Goal: Task Accomplishment & Management: Manage account settings

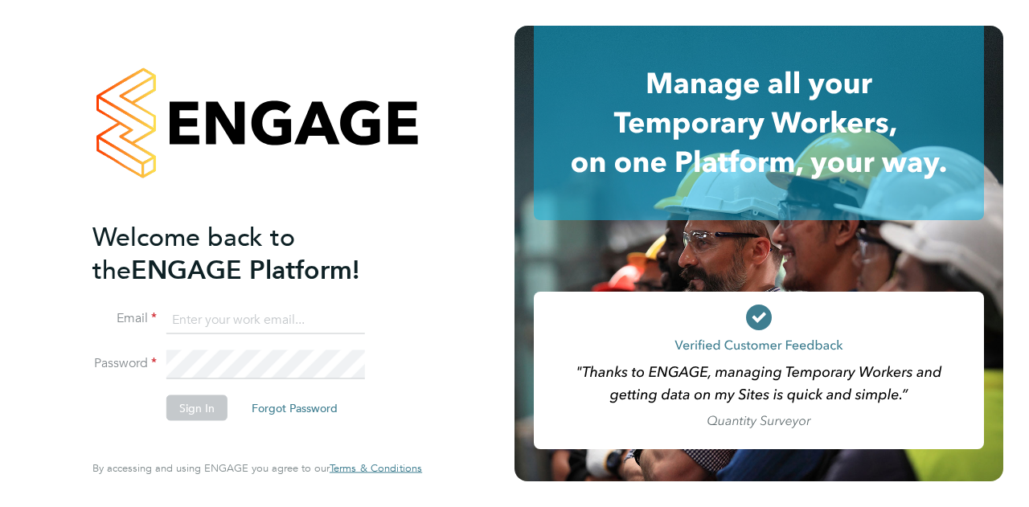
type input "[EMAIL_ADDRESS][PERSON_NAME][DOMAIN_NAME]"
click at [188, 417] on button "Sign In" at bounding box center [196, 408] width 61 height 26
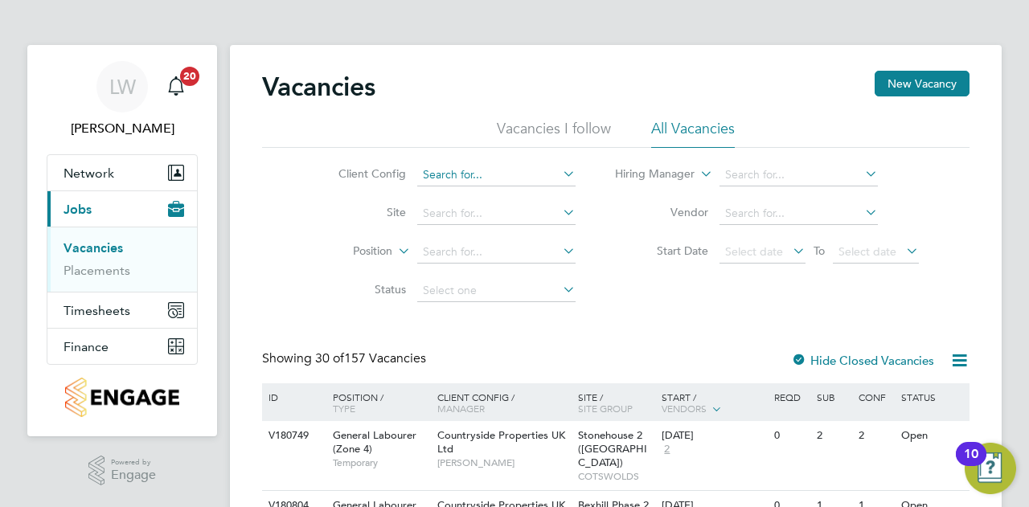
scroll to position [80, 0]
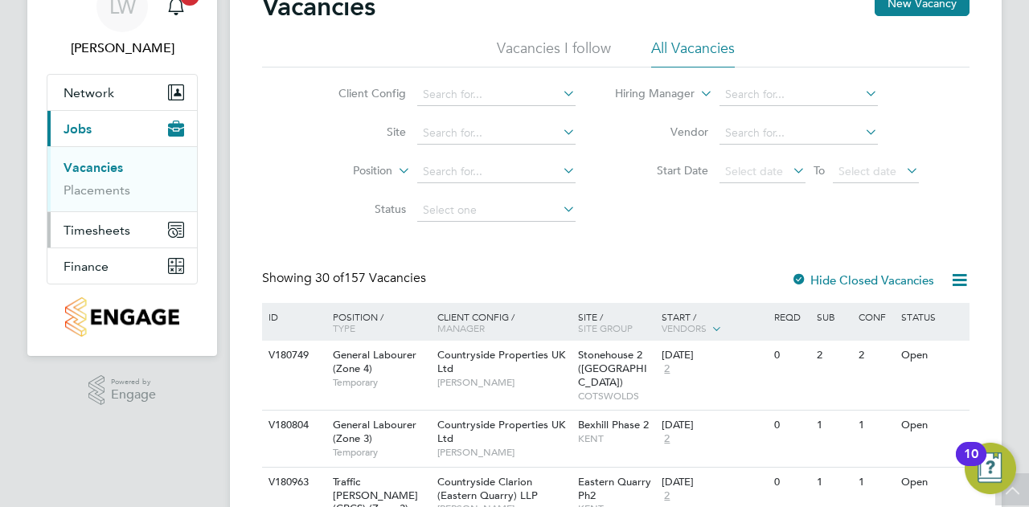
click at [109, 216] on button "Timesheets" at bounding box center [122, 229] width 150 height 35
click at [109, 216] on li "Timesheets" at bounding box center [124, 207] width 121 height 23
click at [109, 201] on link "Timesheets" at bounding box center [97, 203] width 67 height 15
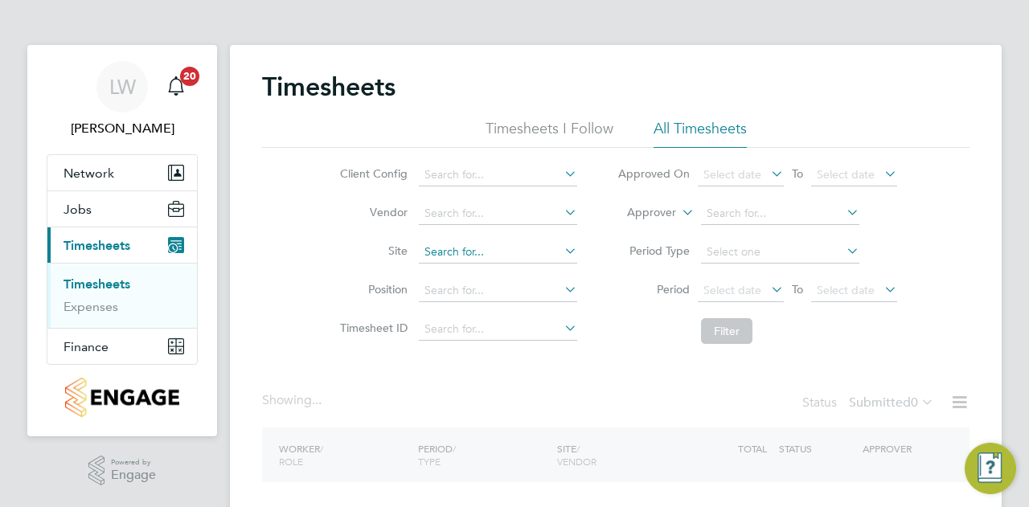
click at [449, 240] on li "Site" at bounding box center [456, 252] width 282 height 39
click at [447, 247] on input at bounding box center [498, 252] width 158 height 23
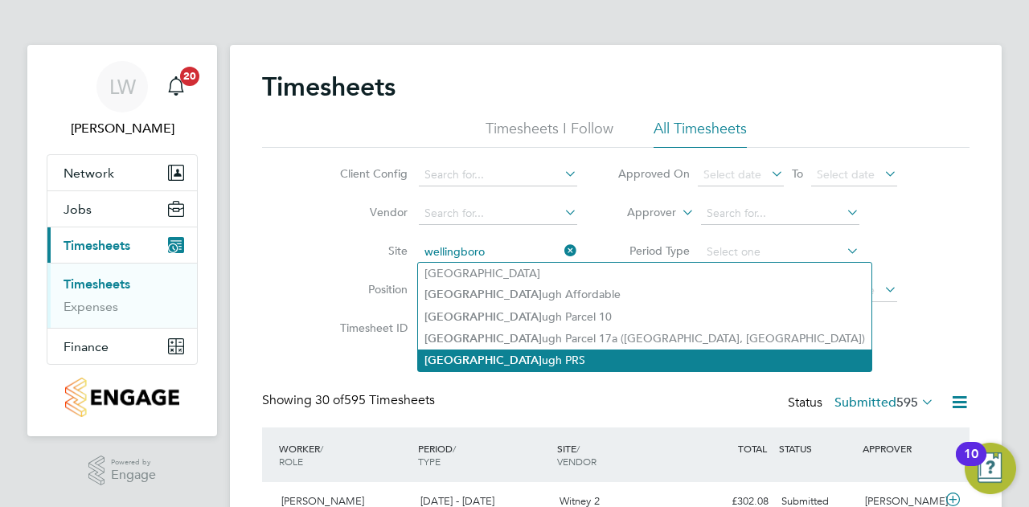
click at [526, 361] on li "Wellingboro ugh PRS" at bounding box center [645, 361] width 454 height 22
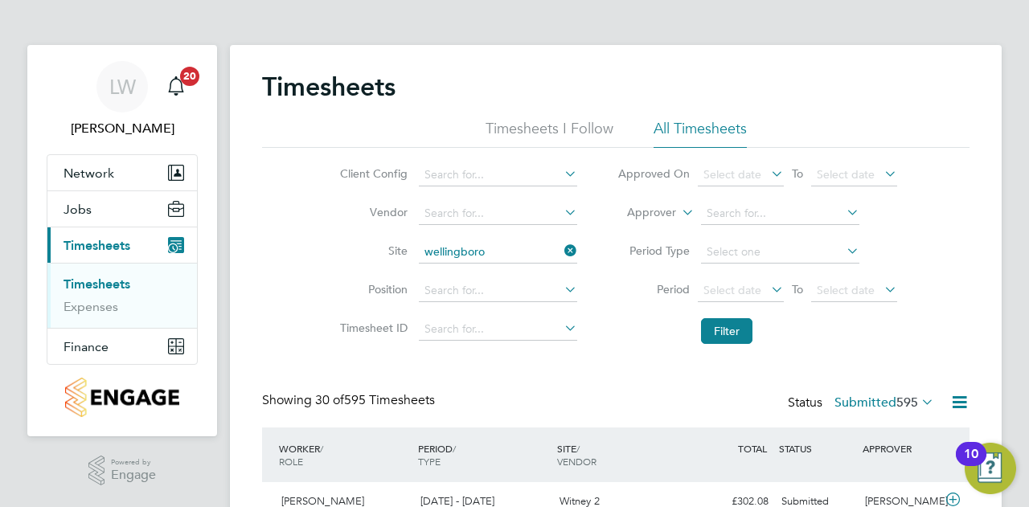
type input "Wellingborough PRS"
click at [737, 335] on button "Filter" at bounding box center [726, 331] width 51 height 26
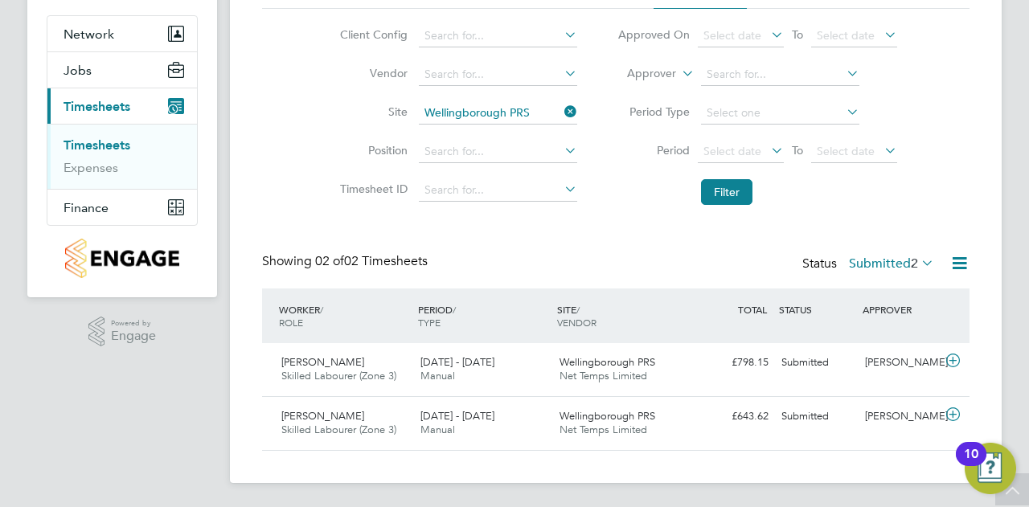
click at [561, 105] on icon at bounding box center [561, 112] width 0 height 23
click at [552, 110] on input at bounding box center [498, 113] width 158 height 23
click at [534, 154] on li "Wellingboro ugh Affordable" at bounding box center [645, 156] width 454 height 22
type input "Wellingborough Affordable"
click at [720, 184] on button "Filter" at bounding box center [726, 192] width 51 height 26
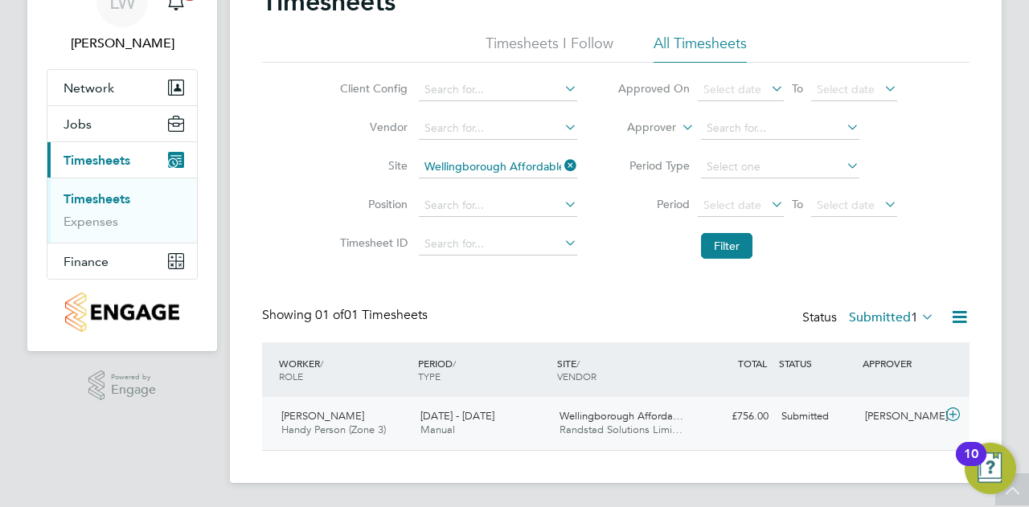
click at [614, 411] on span "Wellingborough Afforda…" at bounding box center [622, 416] width 124 height 14
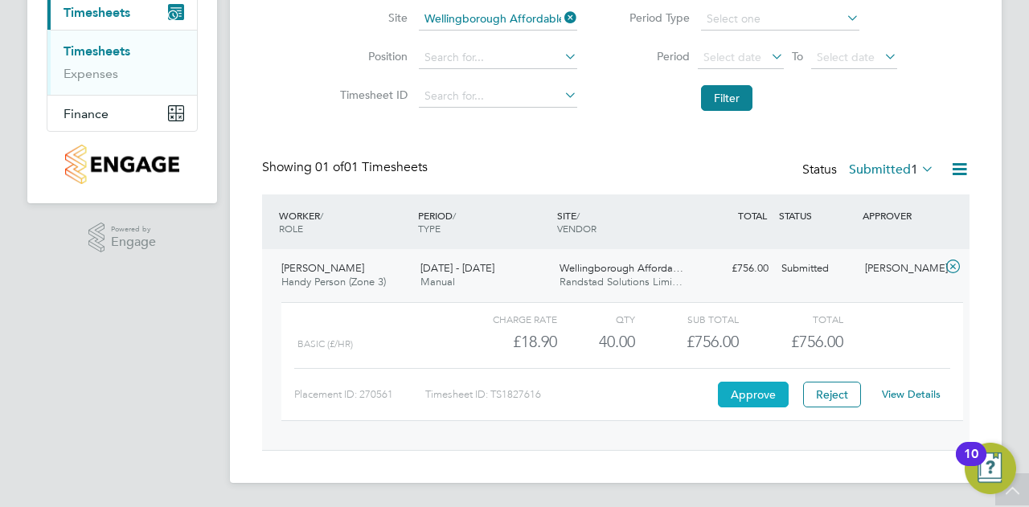
click at [754, 390] on button "Approve" at bounding box center [753, 395] width 71 height 26
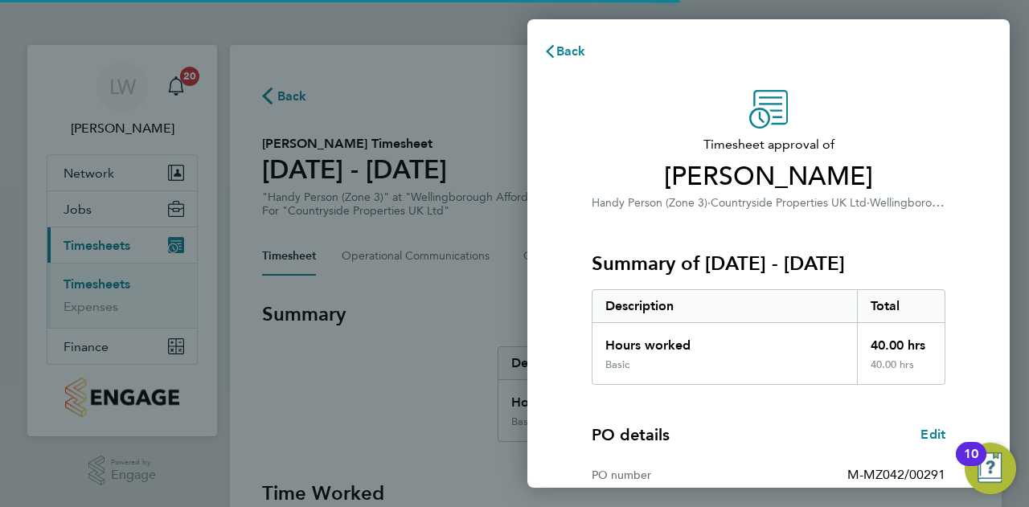
scroll to position [261, 0]
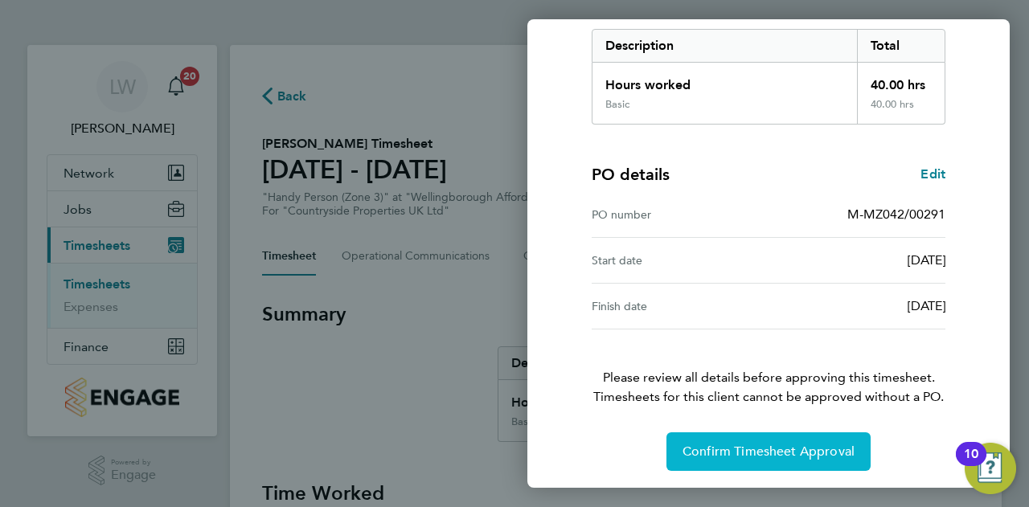
click at [746, 446] on span "Confirm Timesheet Approval" at bounding box center [769, 452] width 172 height 16
